Goal: Communication & Community: Answer question/provide support

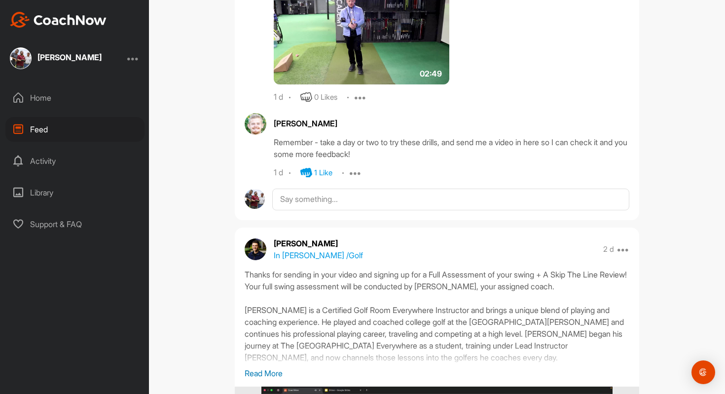
scroll to position [748, 0]
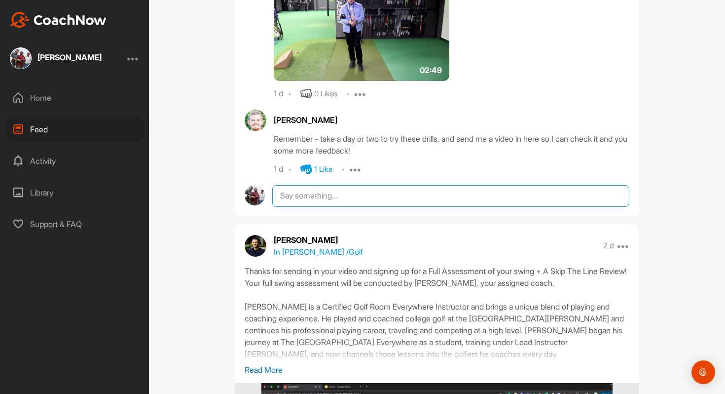
click at [319, 203] on textarea at bounding box center [450, 196] width 357 height 22
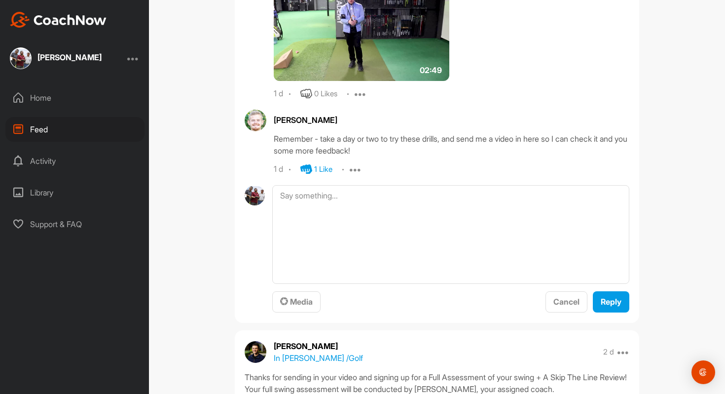
click at [359, 169] on icon at bounding box center [356, 169] width 12 height 12
click at [408, 163] on div "1 d 1 Like Report Delete" at bounding box center [452, 169] width 356 height 12
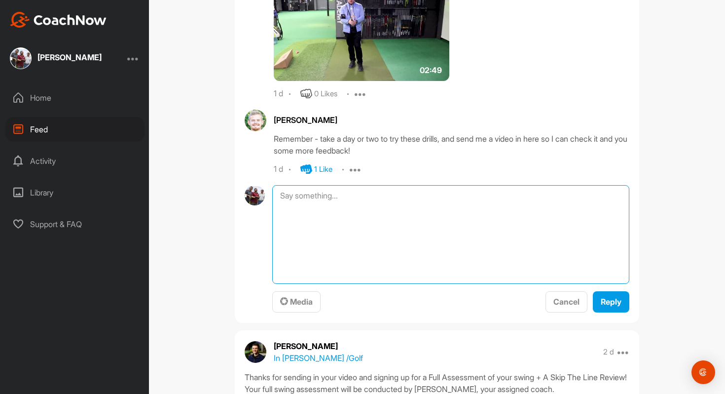
click at [360, 231] on textarea at bounding box center [450, 234] width 357 height 99
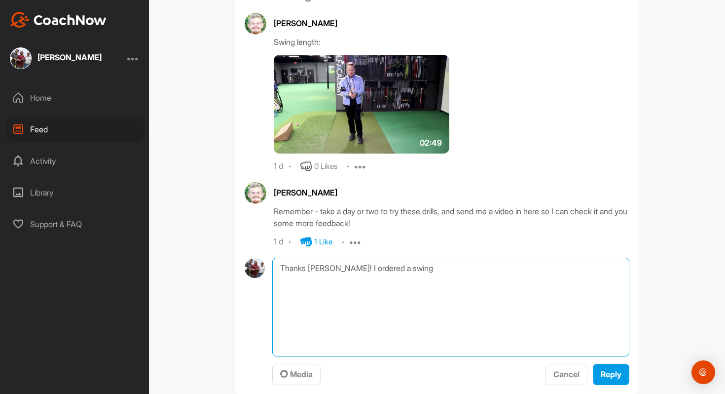
scroll to position [612, 0]
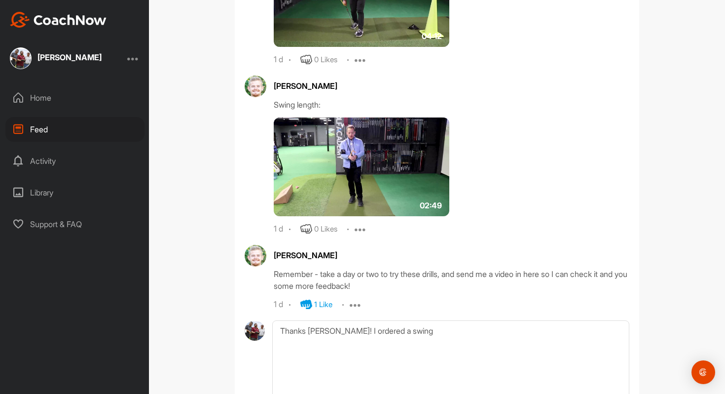
click at [292, 185] on img at bounding box center [362, 166] width 176 height 99
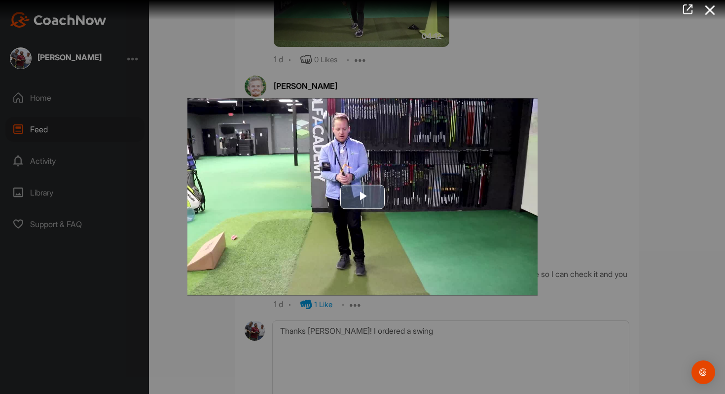
click at [363, 197] on span "Video Player" at bounding box center [363, 197] width 0 height 0
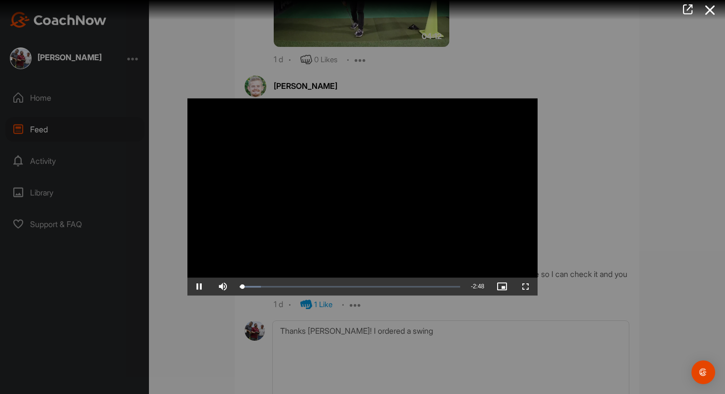
click at [627, 91] on div at bounding box center [362, 197] width 725 height 394
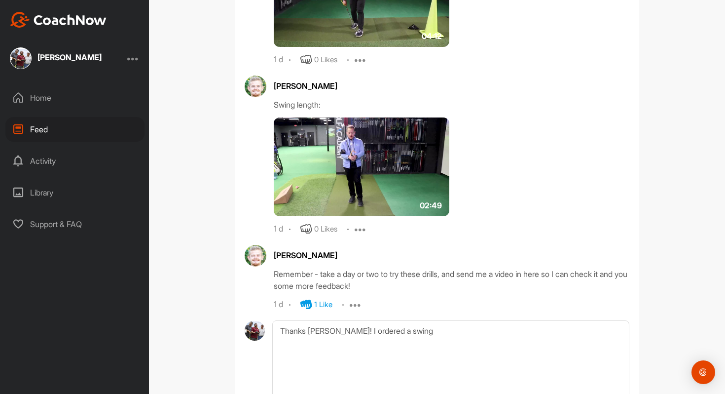
scroll to position [427, 0]
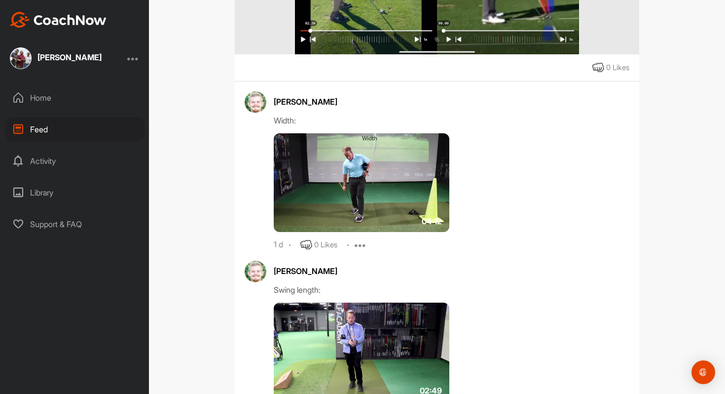
click at [295, 208] on img at bounding box center [362, 182] width 176 height 99
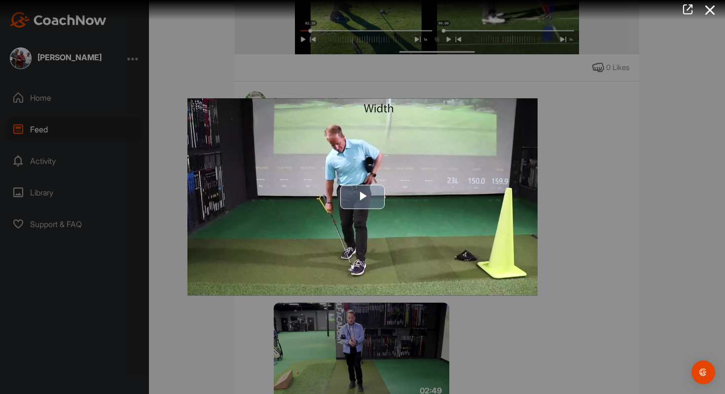
click at [363, 197] on span "Video Player" at bounding box center [363, 197] width 0 height 0
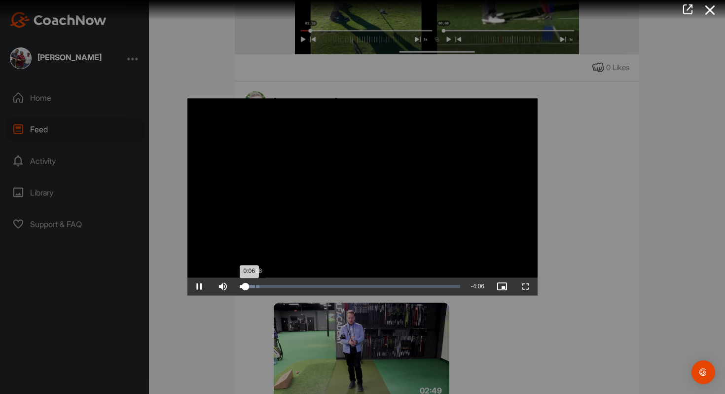
click at [255, 286] on div "Loaded : 9.03% 0:18 0:06" at bounding box center [350, 286] width 221 height 3
click at [278, 284] on div "Loaded : 10.47% 0:44 0:18" at bounding box center [350, 287] width 230 height 18
click at [331, 284] on div "Loaded : 22.99% 1:44 0:45" at bounding box center [350, 287] width 230 height 18
click at [380, 286] on div "Loaded : 47.05% 2:41 2:41" at bounding box center [350, 286] width 221 height 3
click at [419, 286] on div "3:25" at bounding box center [419, 286] width 0 height 3
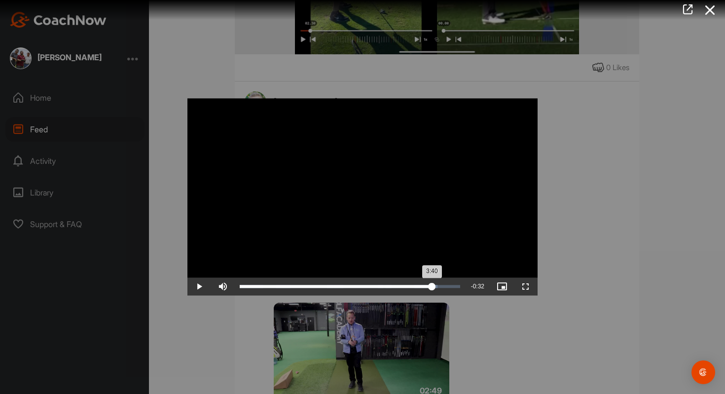
click at [432, 286] on div "Loaded : 89.69% 3:40 3:40" at bounding box center [350, 286] width 221 height 3
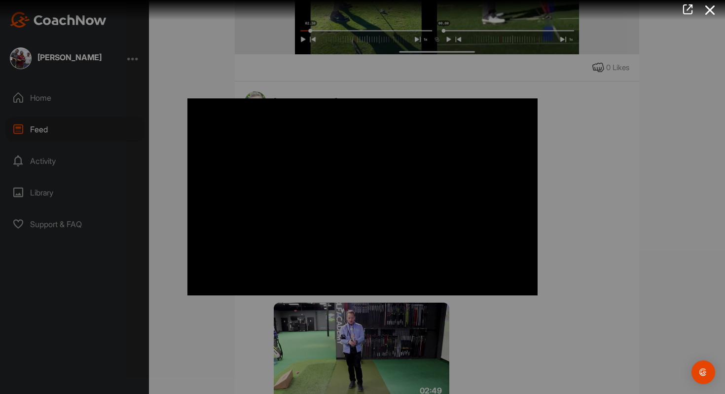
click at [612, 194] on div at bounding box center [362, 197] width 725 height 394
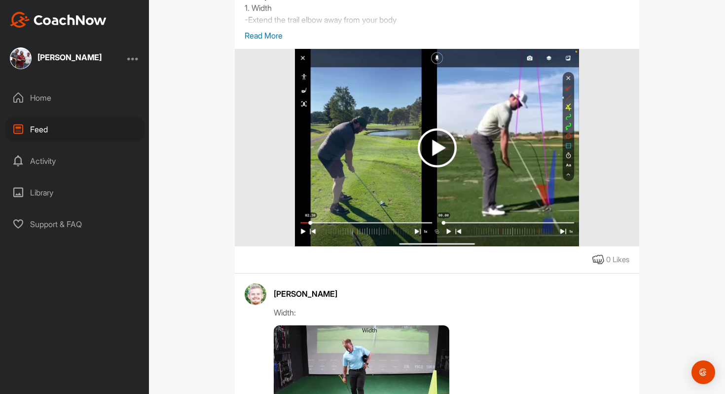
scroll to position [120, 0]
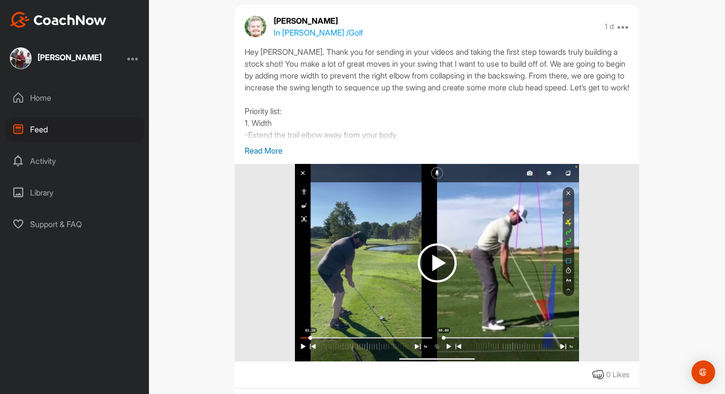
click at [438, 266] on img at bounding box center [437, 262] width 39 height 39
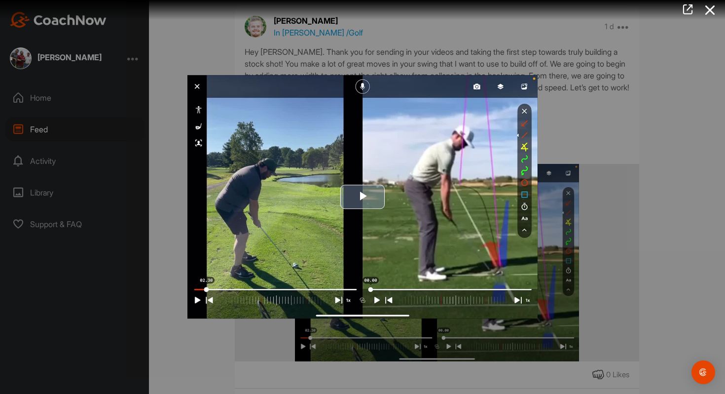
click at [363, 197] on span "Video Player" at bounding box center [363, 197] width 0 height 0
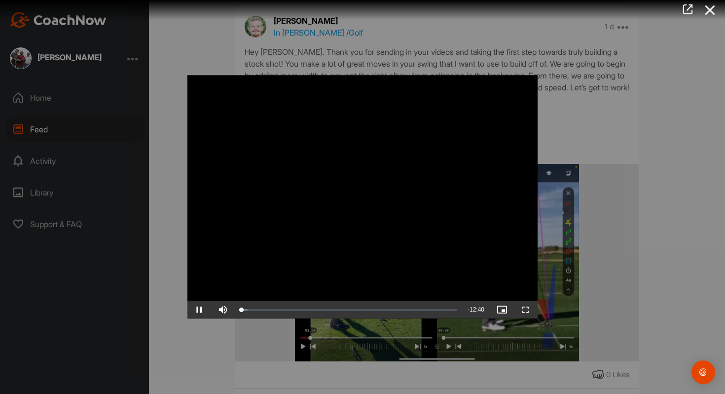
click at [574, 81] on div at bounding box center [362, 197] width 725 height 394
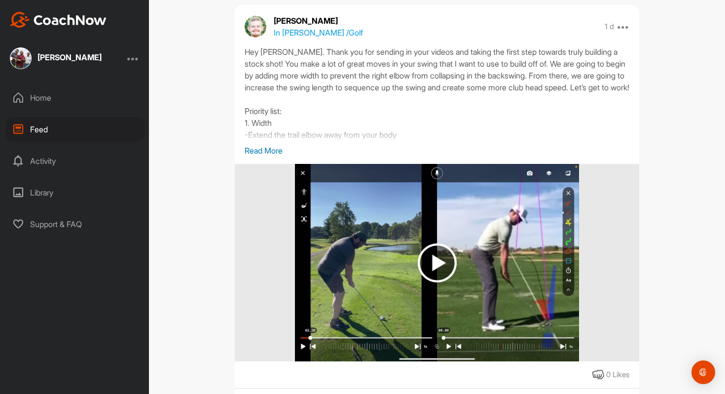
scroll to position [614, 0]
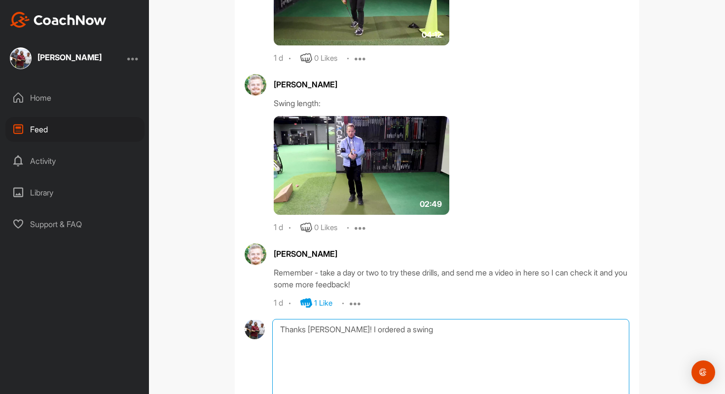
click at [402, 339] on textarea "Thanks [PERSON_NAME]! I ordered a swing" at bounding box center [450, 368] width 357 height 99
type textarea "Thanks [PERSON_NAME]! I ordered a swing extender. Should be here [DATE]."
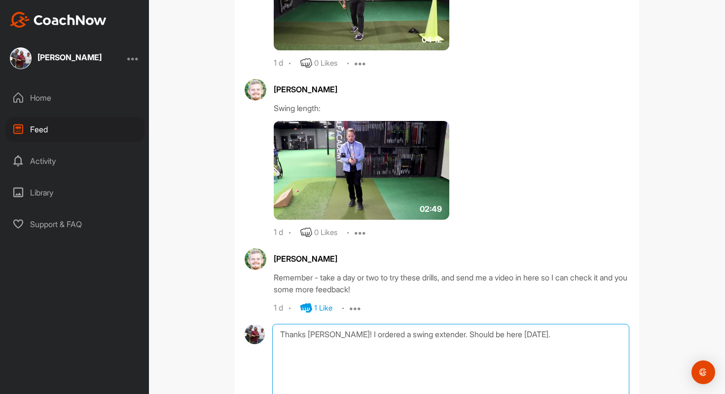
scroll to position [642, 0]
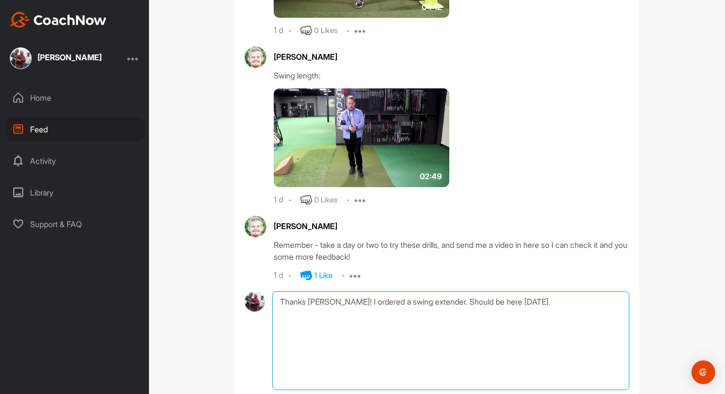
click at [395, 301] on textarea "Thanks [PERSON_NAME]! I ordered a swing extender. Should be here [DATE]." at bounding box center [450, 340] width 357 height 99
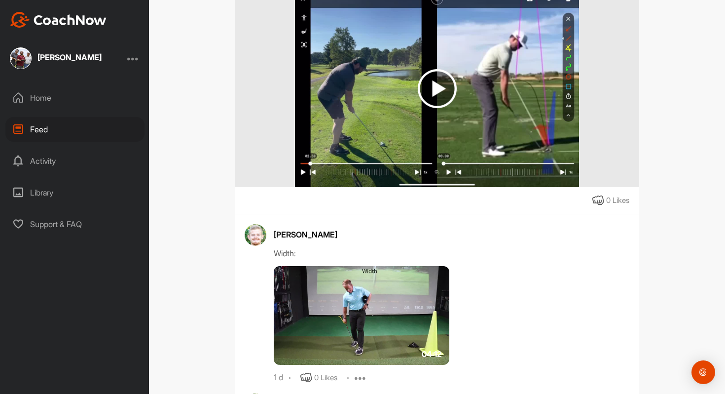
scroll to position [104, 0]
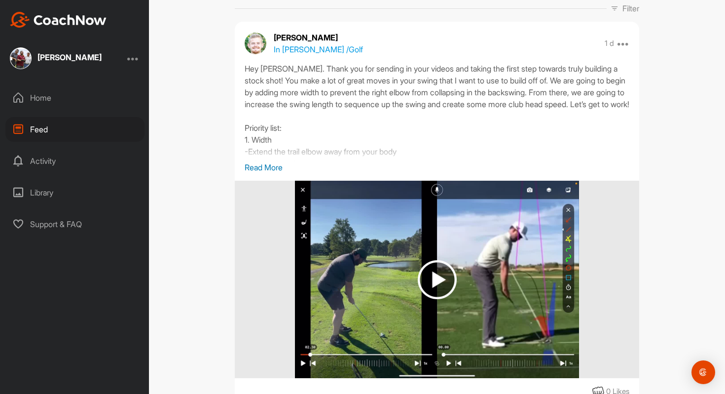
click at [269, 169] on p "Read More" at bounding box center [437, 167] width 385 height 12
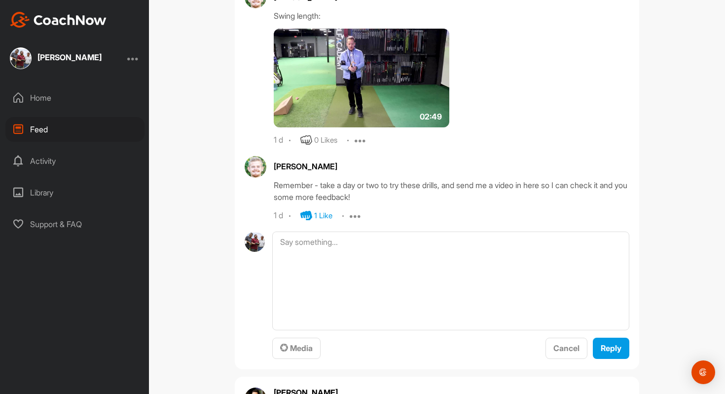
scroll to position [818, 0]
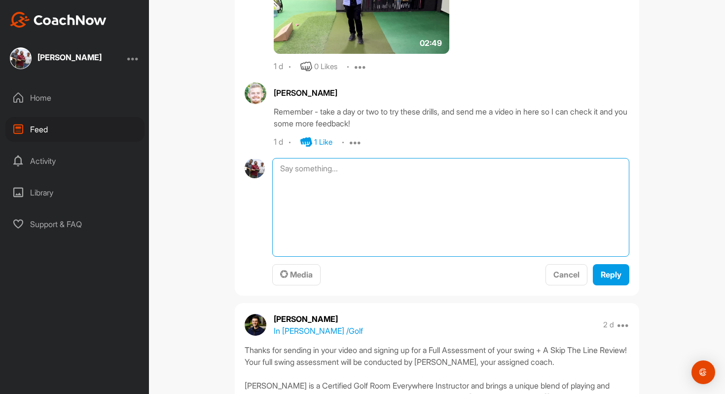
click at [351, 191] on textarea at bounding box center [450, 207] width 357 height 99
type textarea "Thanks [PERSON_NAME]. I bought a swing extender. I'll send over some feedback s…"
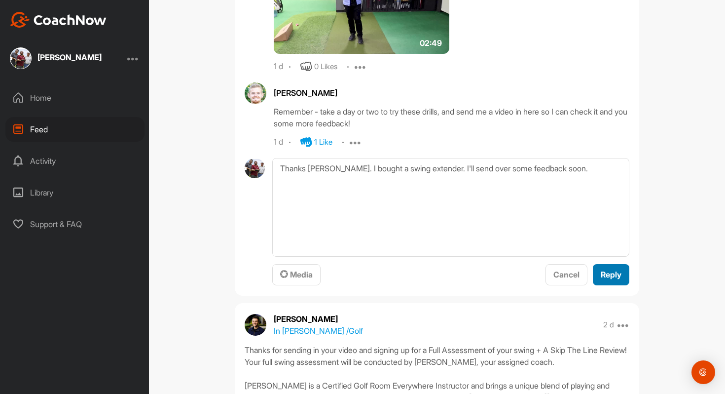
click at [616, 279] on span "Reply" at bounding box center [611, 274] width 21 height 10
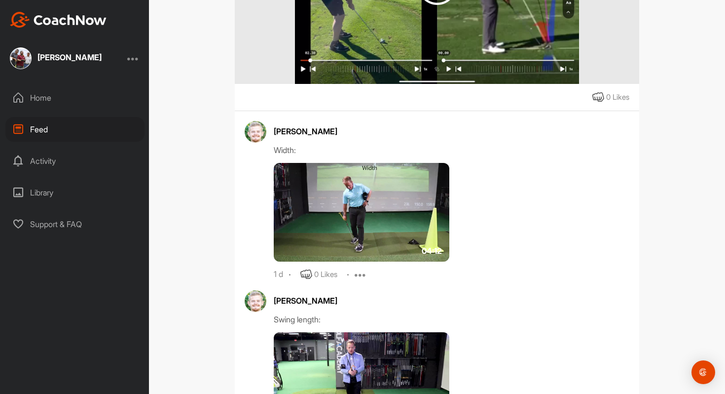
scroll to position [190, 0]
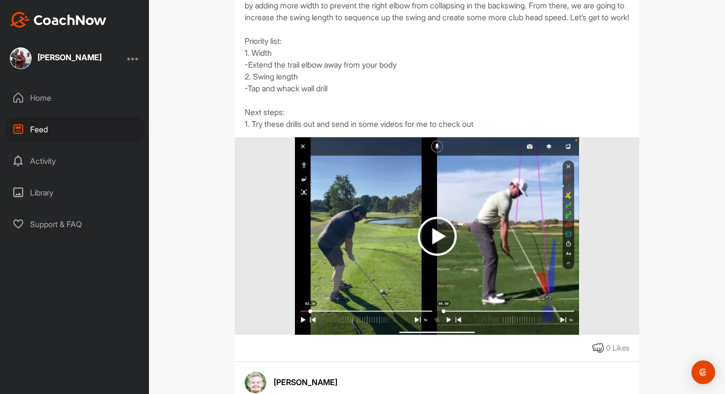
click at [447, 250] on img at bounding box center [437, 236] width 39 height 39
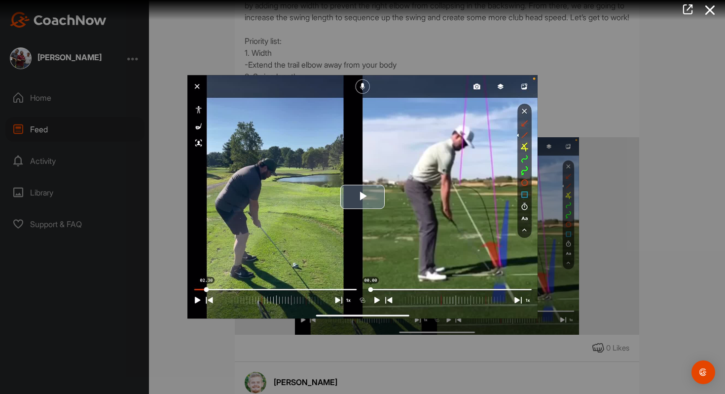
click at [363, 197] on span "Video Player" at bounding box center [363, 197] width 0 height 0
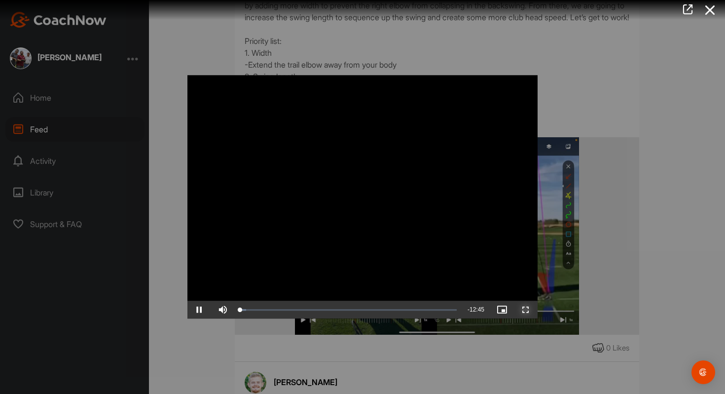
click at [527, 310] on span "Video Player" at bounding box center [526, 310] width 24 height 0
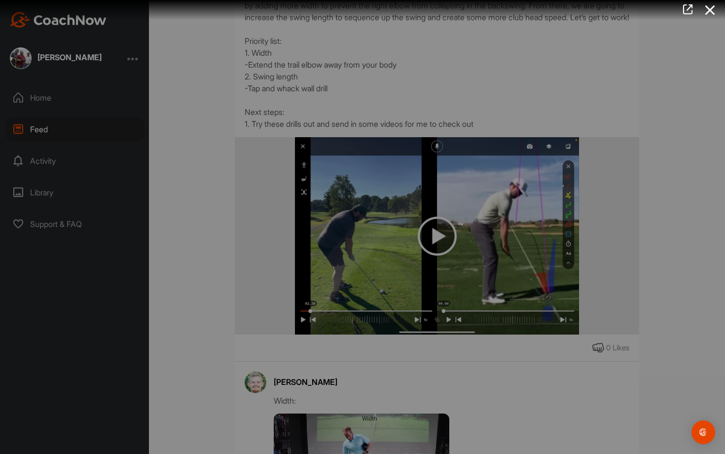
click at [518, 217] on video "Video Player" at bounding box center [363, 227] width 370 height 20
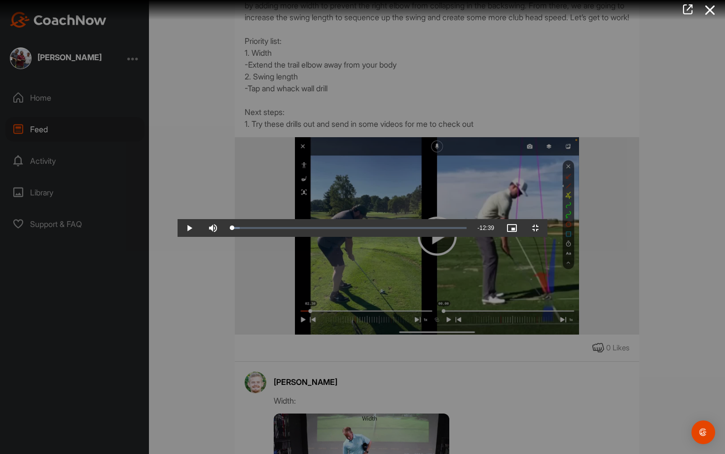
click at [518, 217] on video "Video Player" at bounding box center [363, 227] width 370 height 20
click at [374, 229] on div "Loaded : 52.31% 06:53 06:38" at bounding box center [350, 228] width 240 height 3
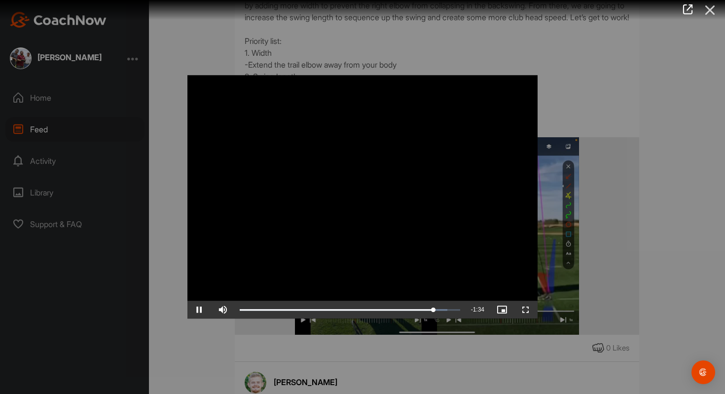
click at [706, 7] on icon at bounding box center [710, 10] width 23 height 18
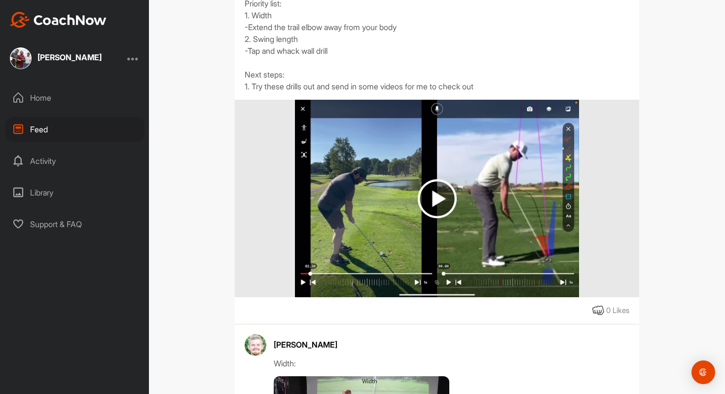
scroll to position [0, 0]
